Goal: Information Seeking & Learning: Check status

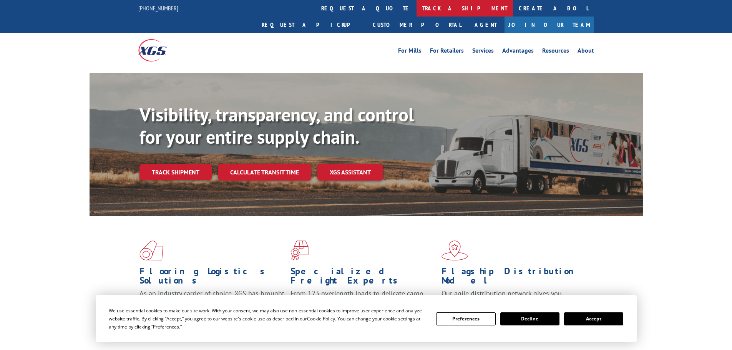
click at [417, 14] on link "track a shipment" at bounding box center [465, 8] width 96 height 17
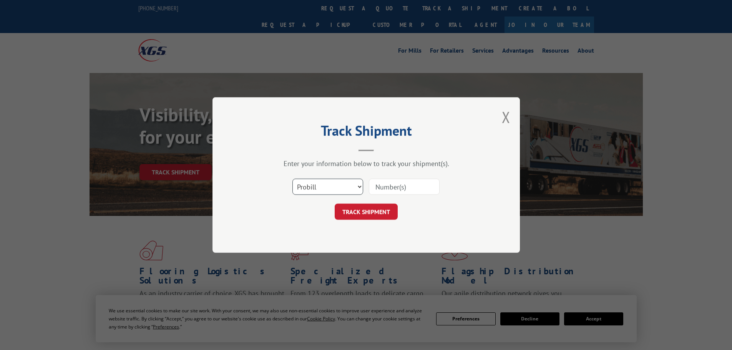
click at [339, 185] on select "Select category... Probill BOL PO" at bounding box center [327, 187] width 71 height 16
select select "bol"
click at [292, 179] on select "Select category... Probill BOL PO" at bounding box center [327, 187] width 71 height 16
click at [388, 186] on input at bounding box center [404, 187] width 71 height 16
paste input "6005302"
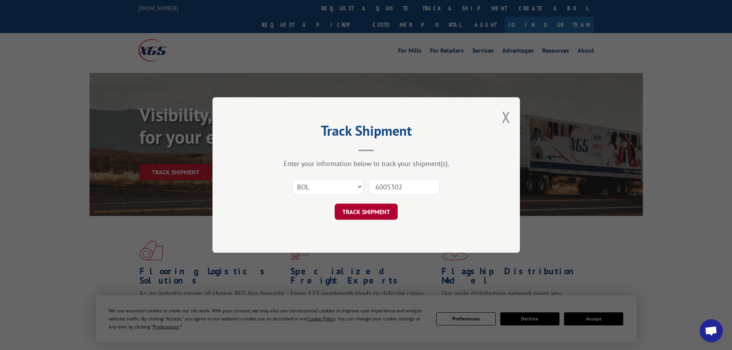
type input "6005302"
click at [368, 208] on button "TRACK SHIPMENT" at bounding box center [366, 212] width 63 height 16
